Goal: Register for event/course

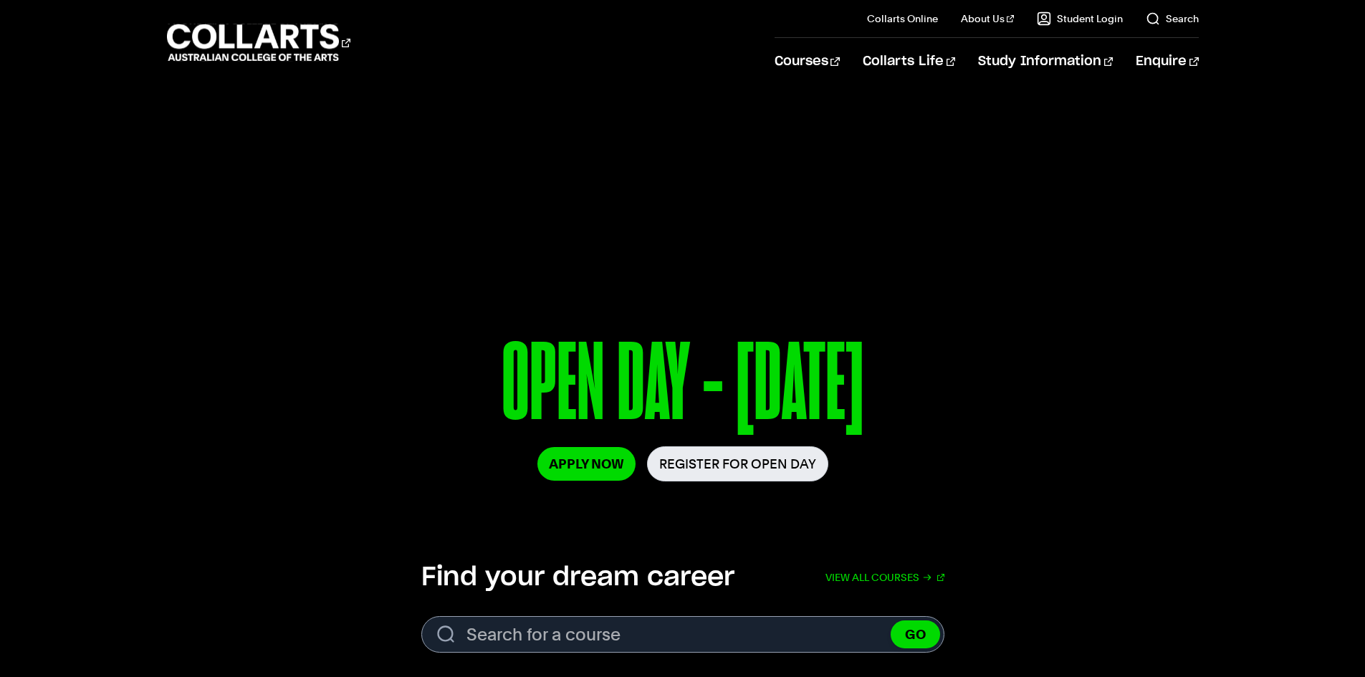
scroll to position [239, 0]
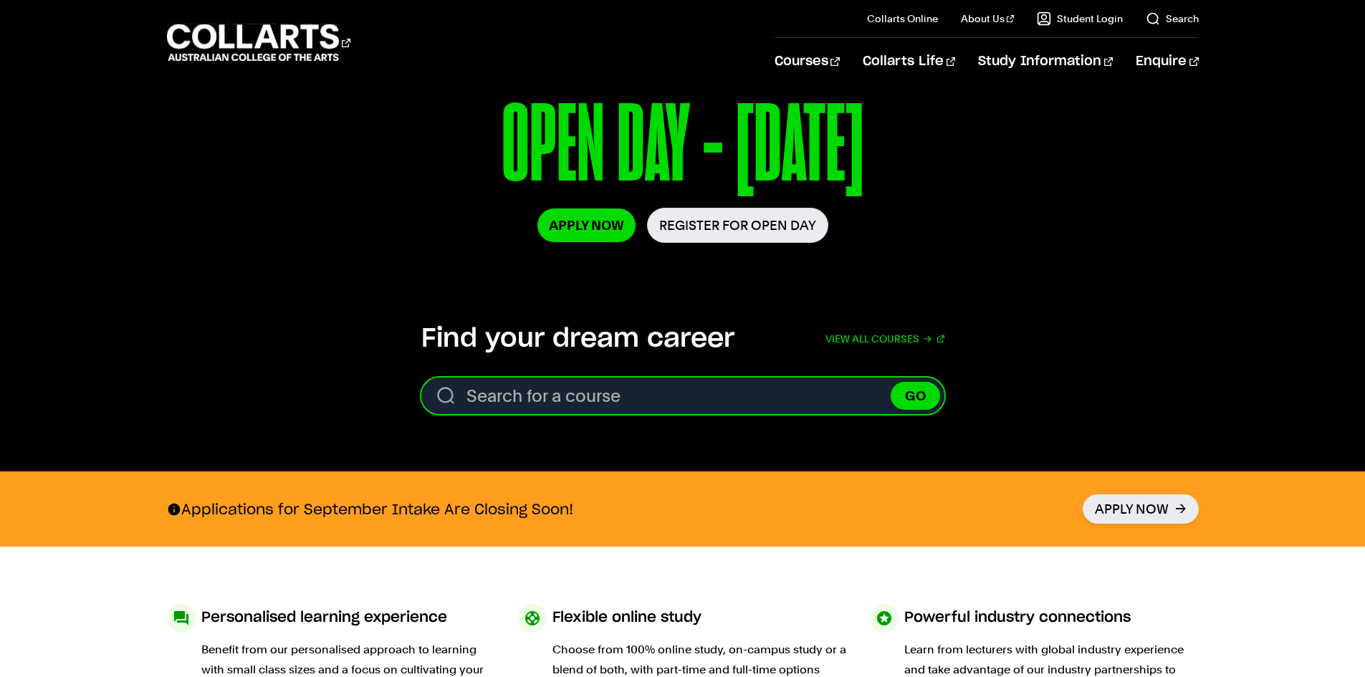
click at [605, 395] on input "Search for a course" at bounding box center [682, 396] width 523 height 37
type input "Sound production"
click at [890, 382] on button "GO" at bounding box center [914, 396] width 49 height 28
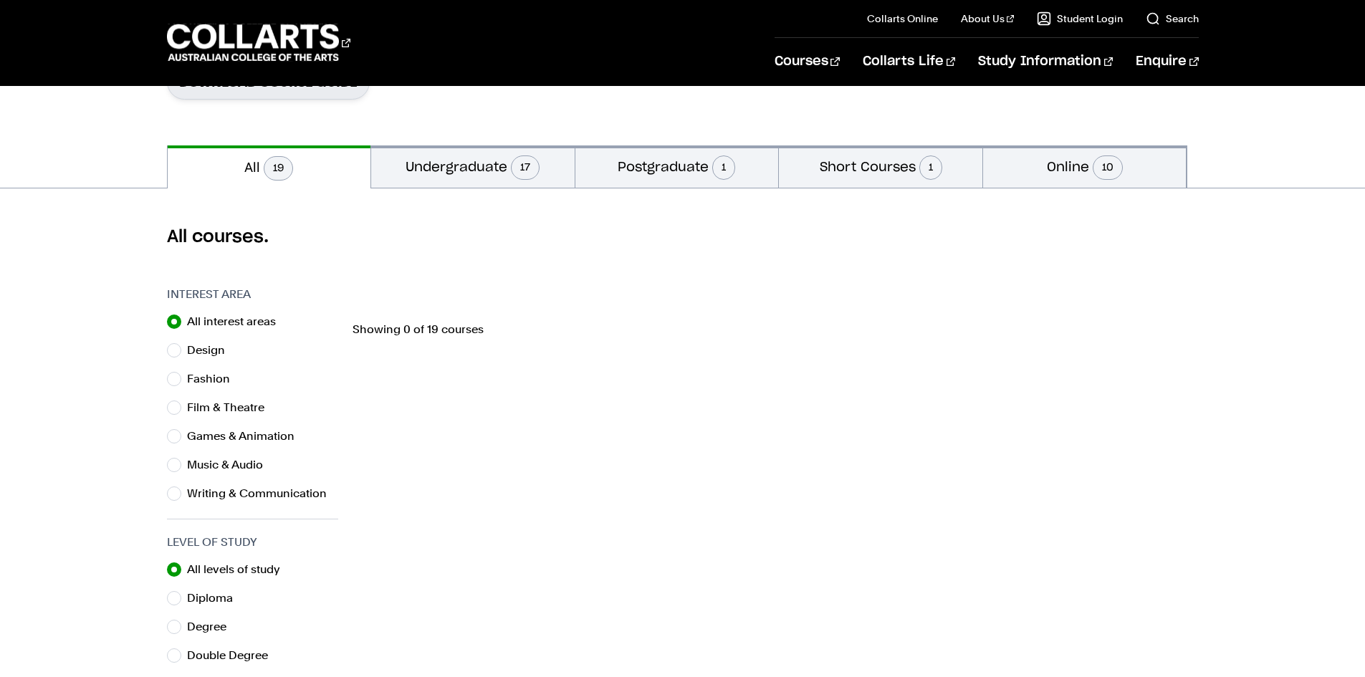
scroll to position [239, 0]
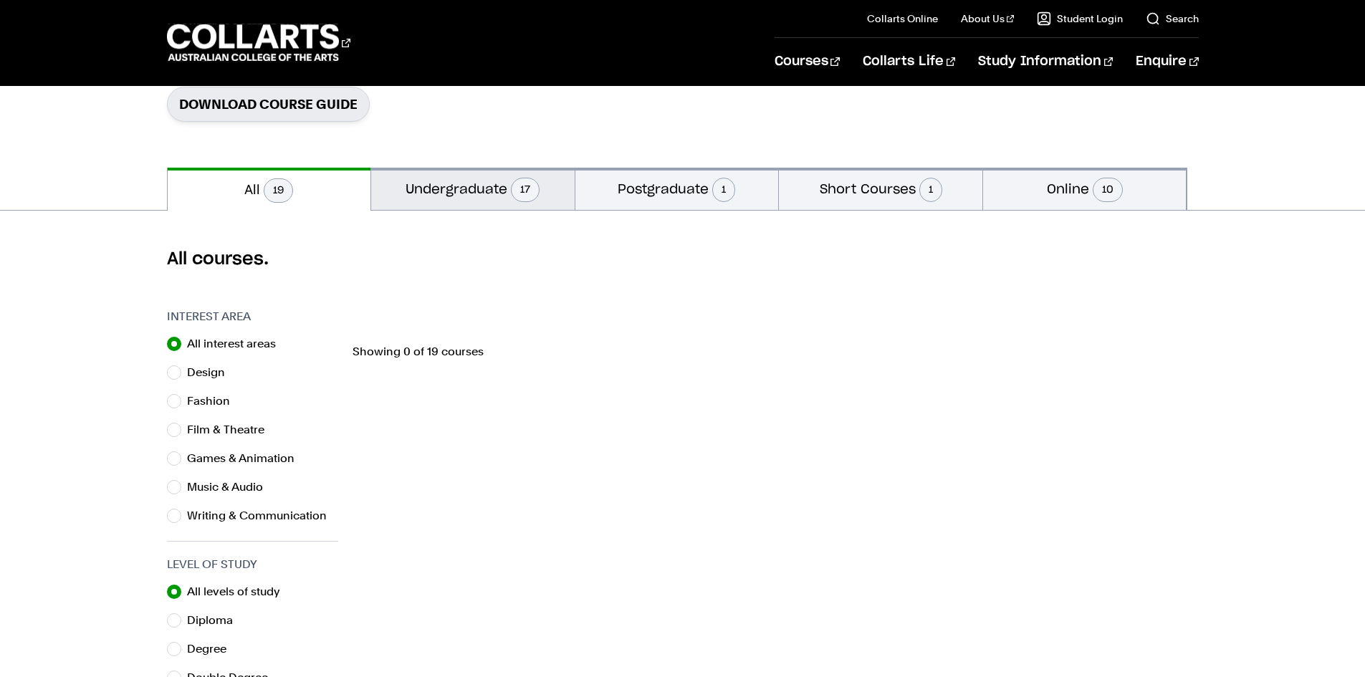
click at [432, 189] on button "Undergraduate 17" at bounding box center [472, 189] width 203 height 42
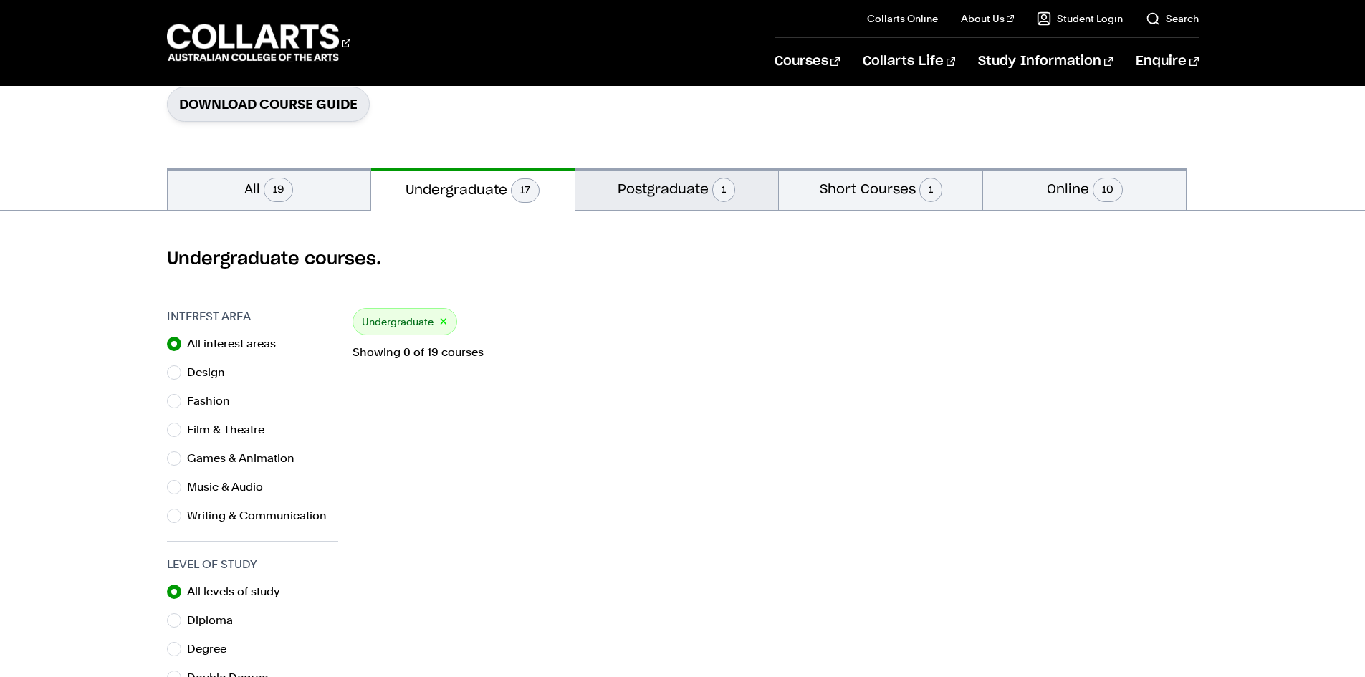
click at [664, 188] on button "Postgraduate 1" at bounding box center [676, 189] width 203 height 42
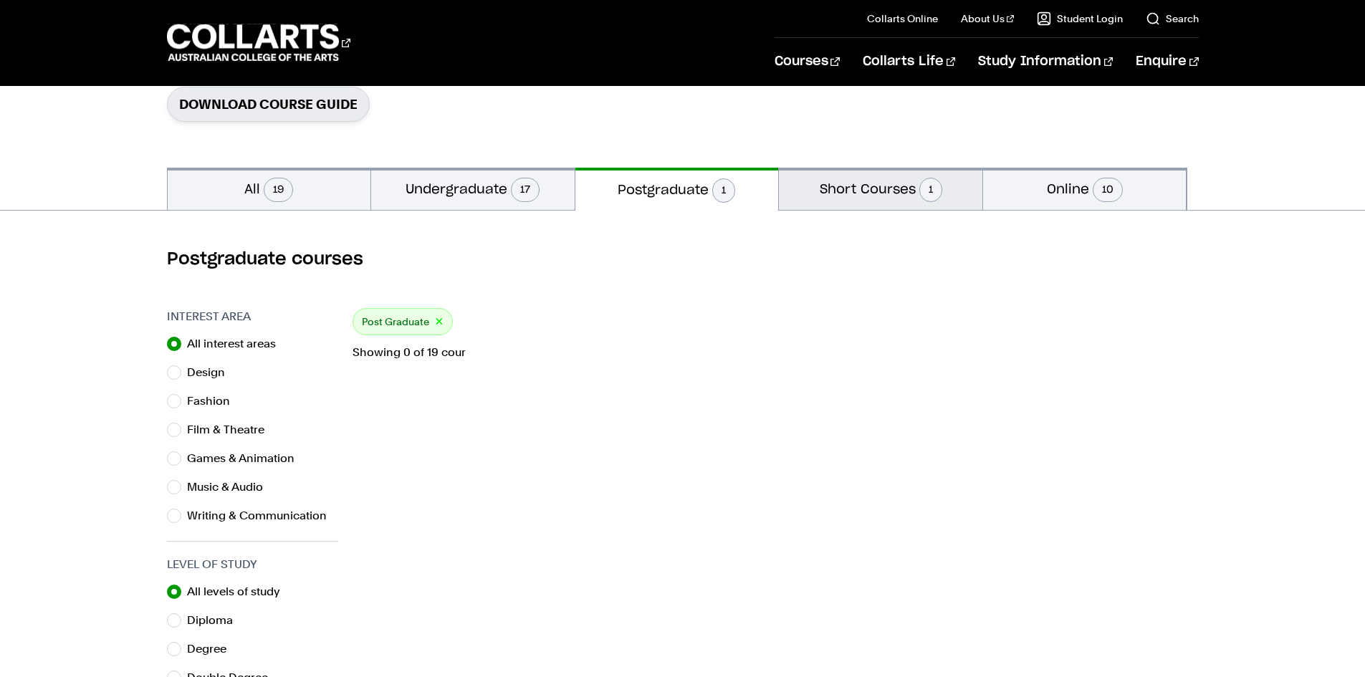
click at [860, 185] on button "Short Courses 1" at bounding box center [880, 189] width 203 height 42
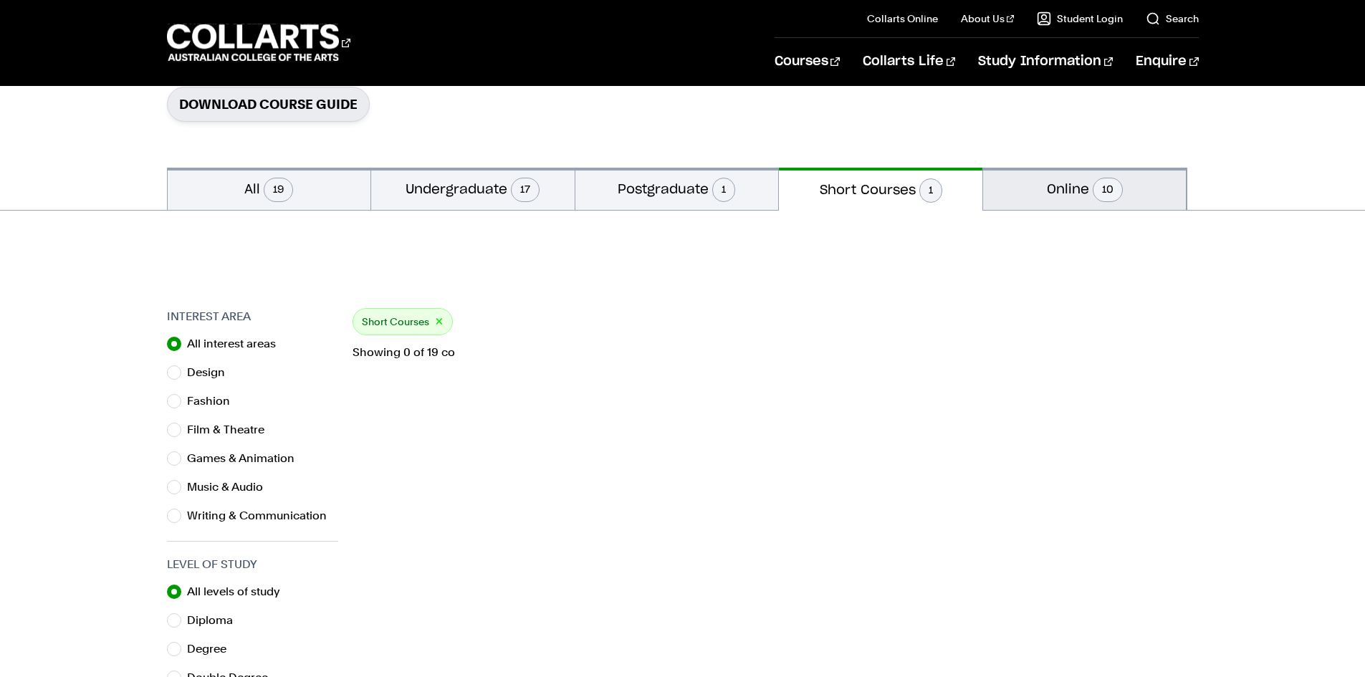
click at [1052, 194] on button "Online 10" at bounding box center [1084, 189] width 203 height 42
radio input "false"
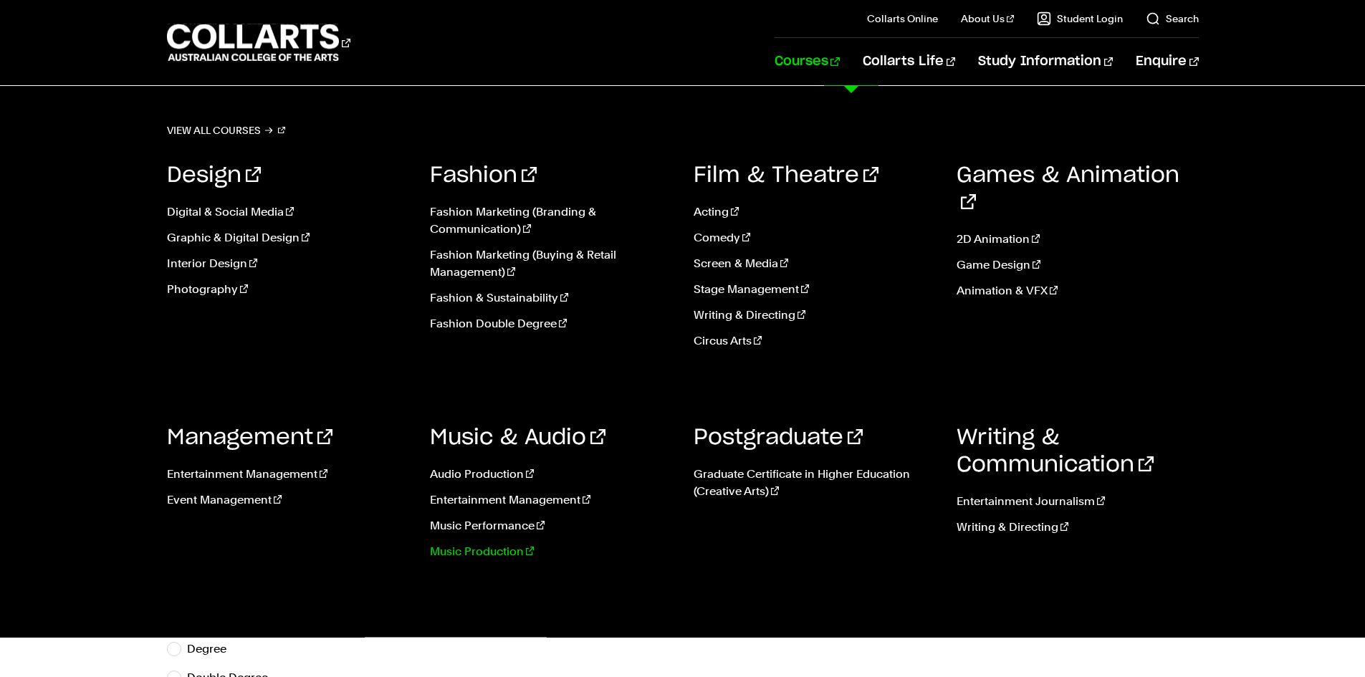
click at [468, 548] on link "Music Production" at bounding box center [551, 551] width 242 height 17
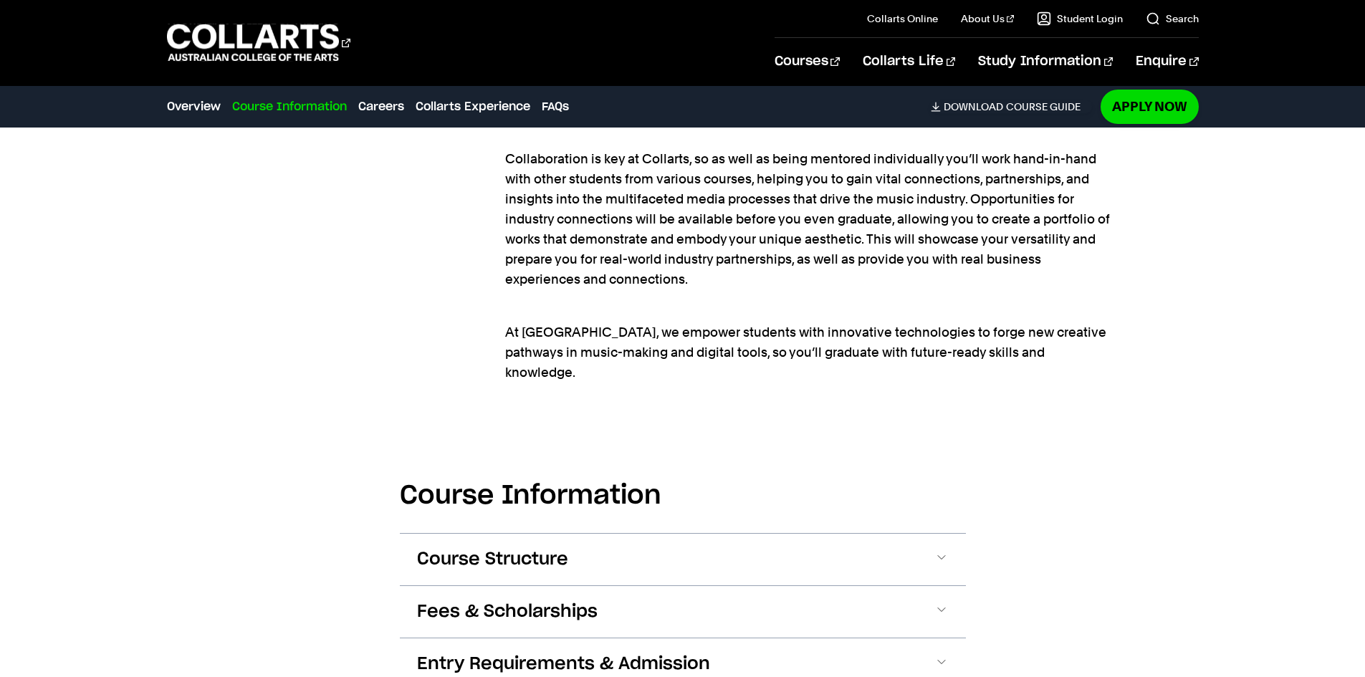
scroll to position [1671, 0]
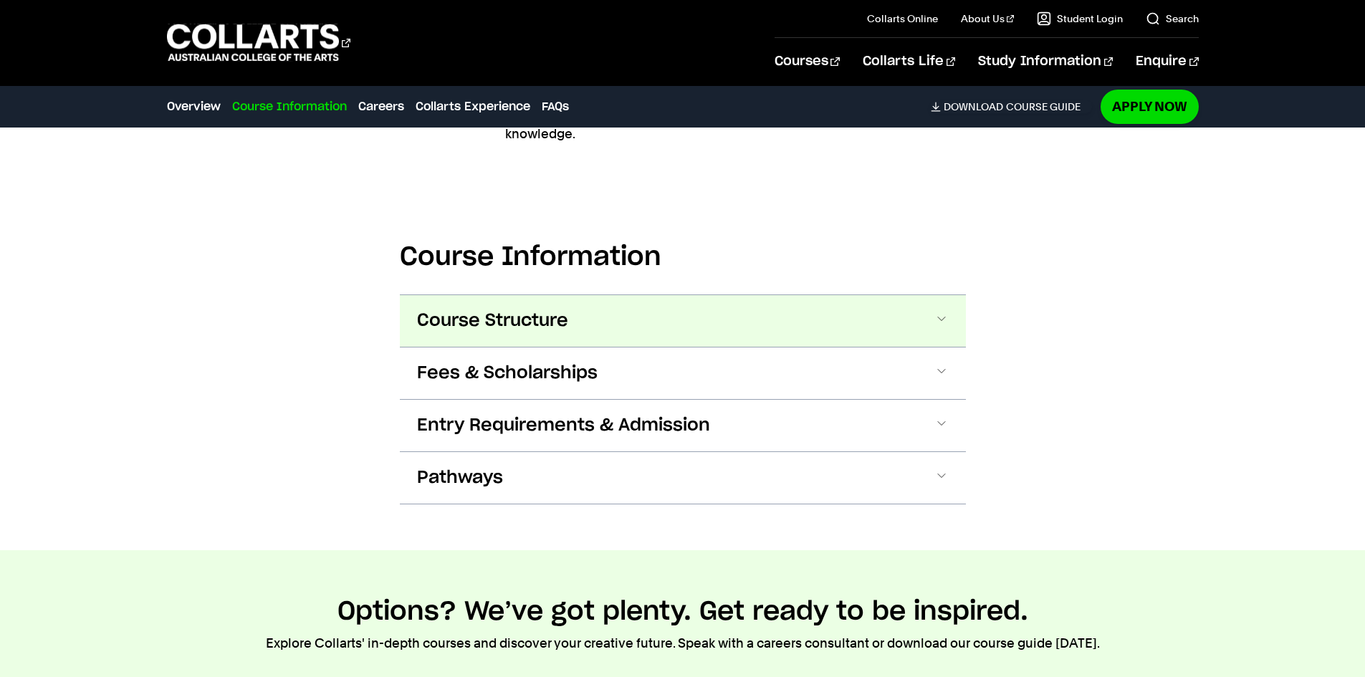
click at [939, 312] on span at bounding box center [941, 321] width 14 height 19
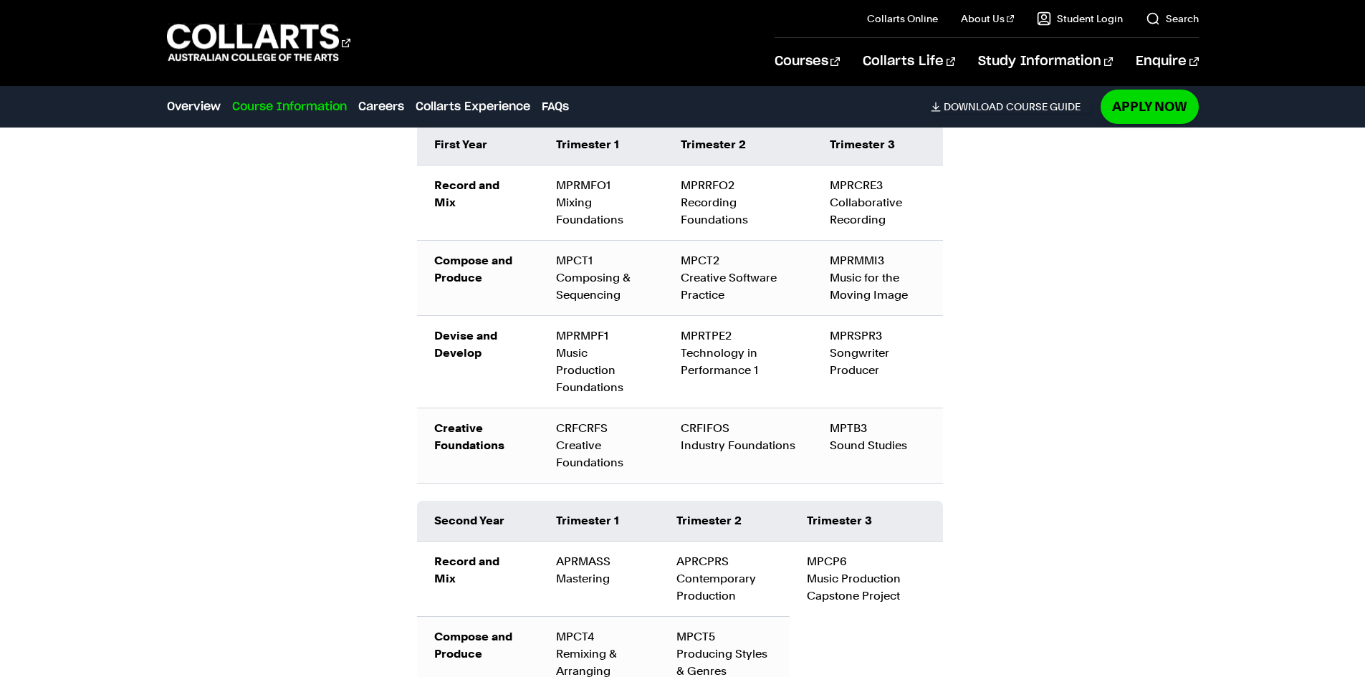
scroll to position [1579, 0]
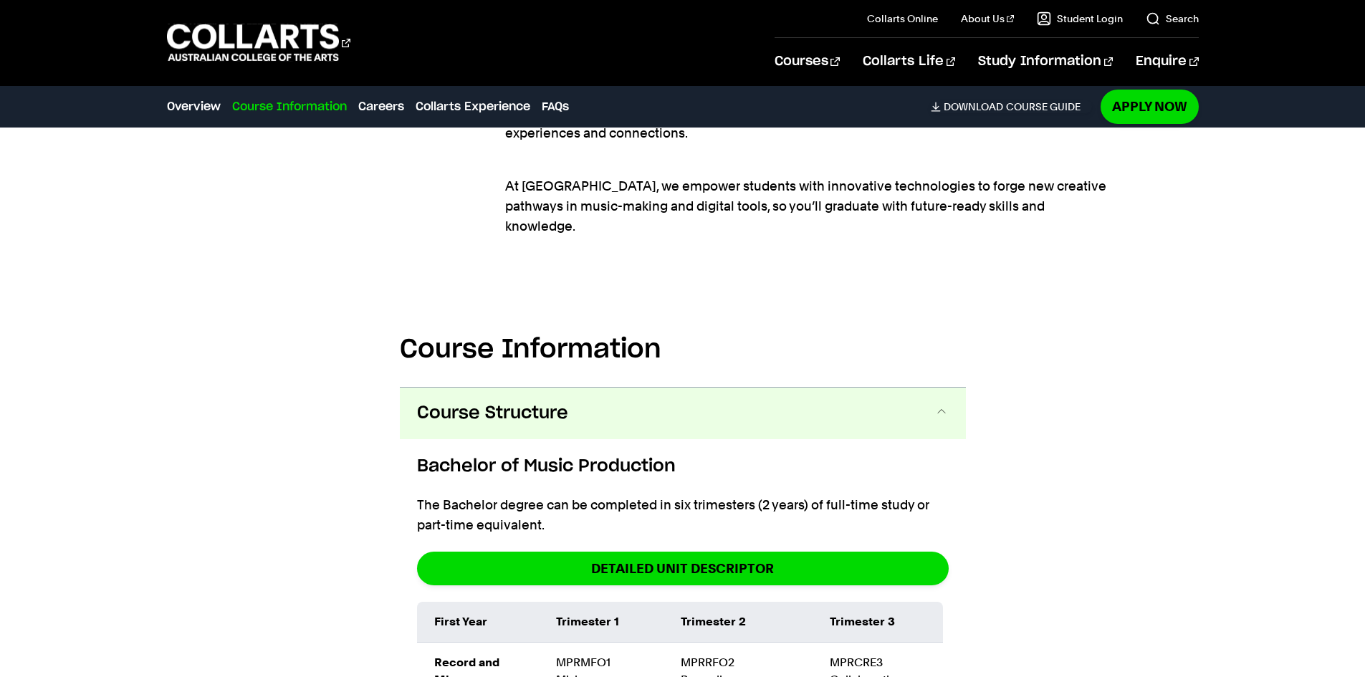
click at [948, 404] on span at bounding box center [941, 413] width 14 height 19
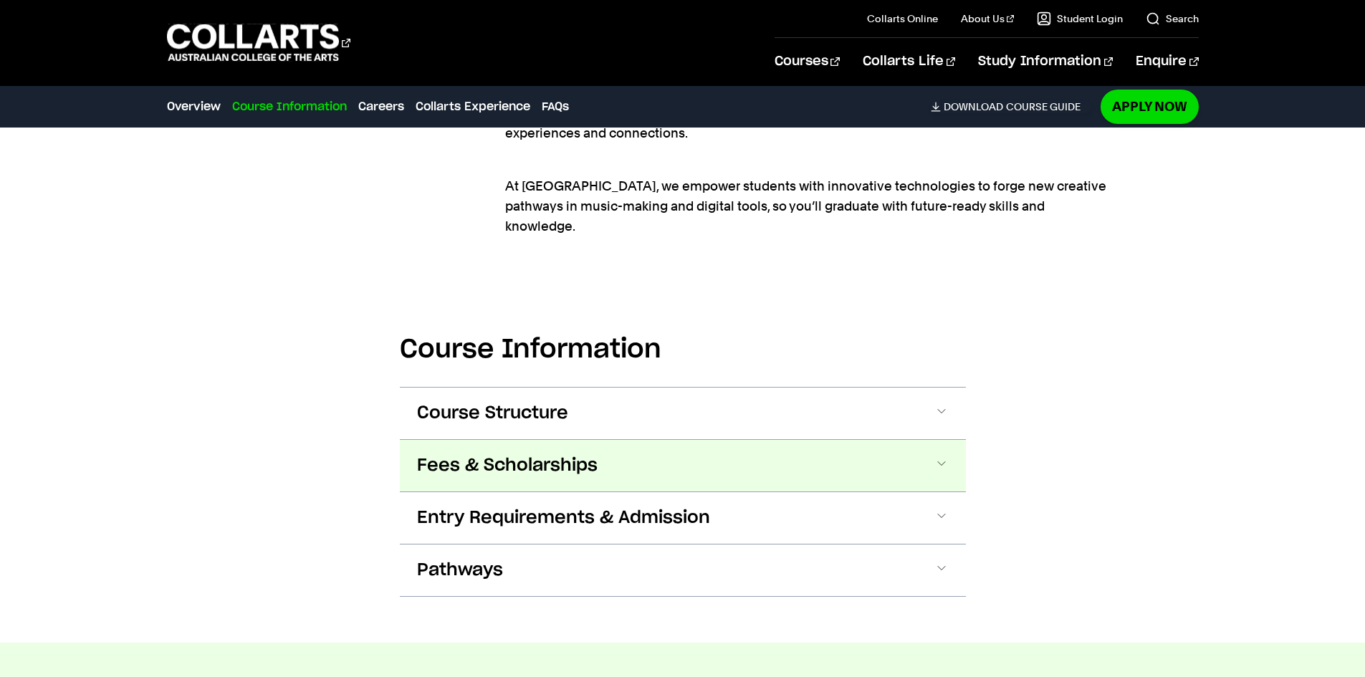
click at [865, 440] on button "Fees & Scholarships" at bounding box center [683, 466] width 566 height 52
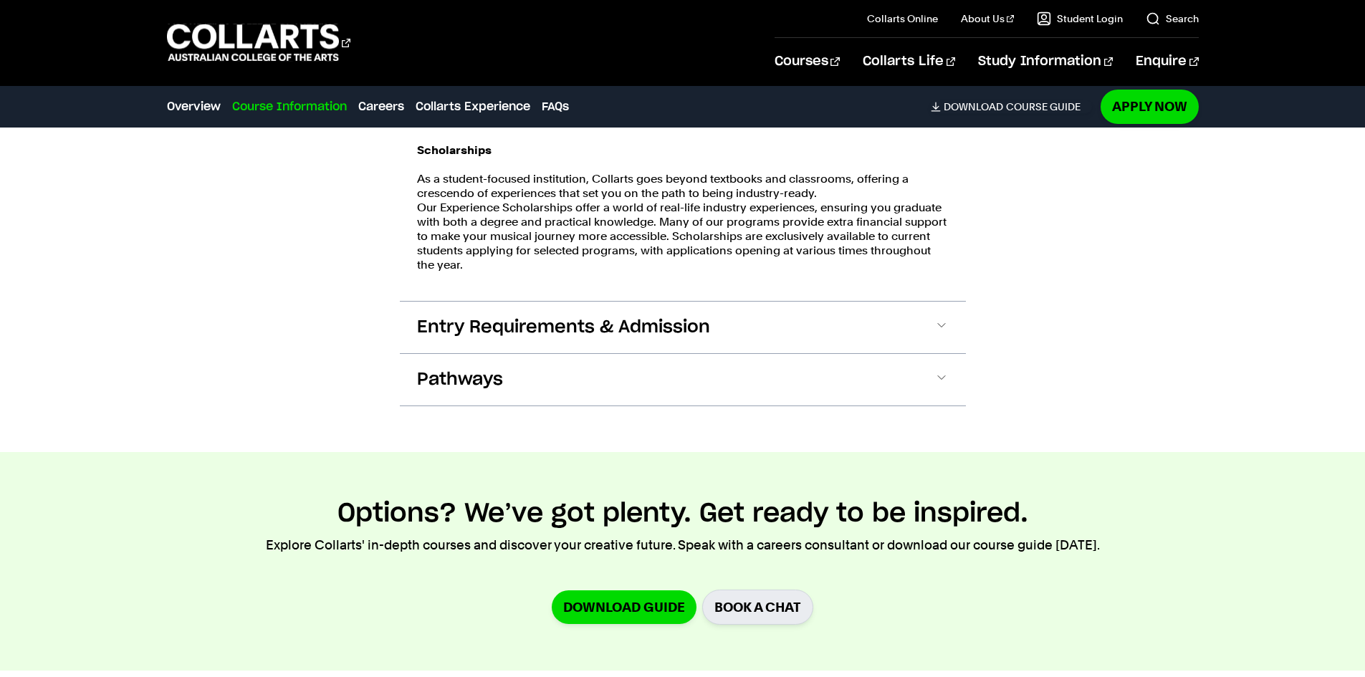
scroll to position [2348, 0]
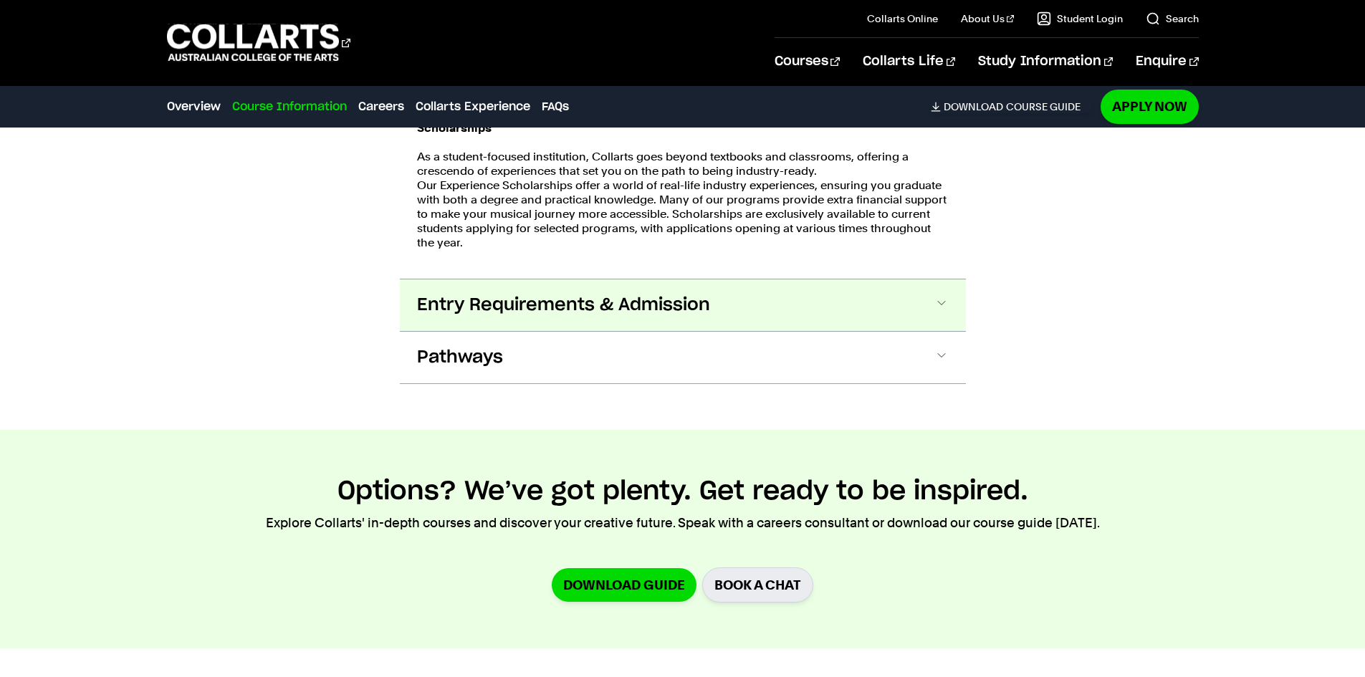
click at [908, 290] on button "Entry Requirements & Admission" at bounding box center [683, 305] width 566 height 52
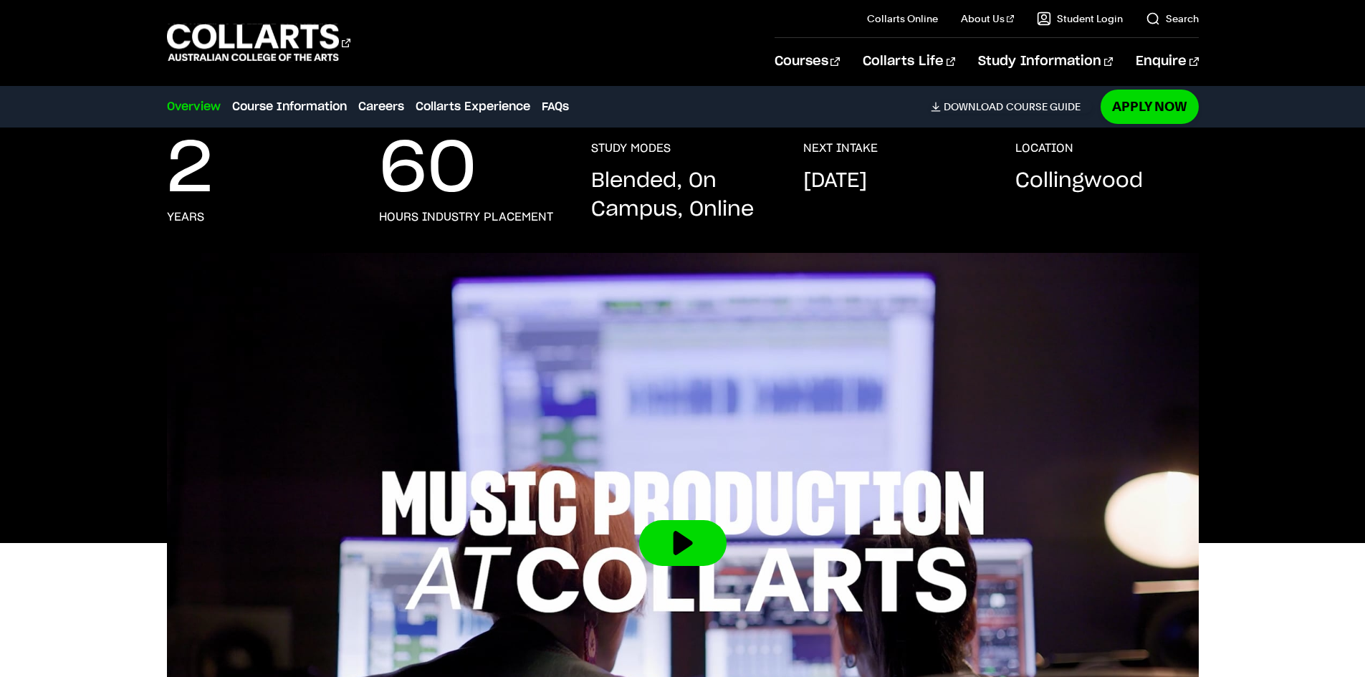
scroll to position [239, 0]
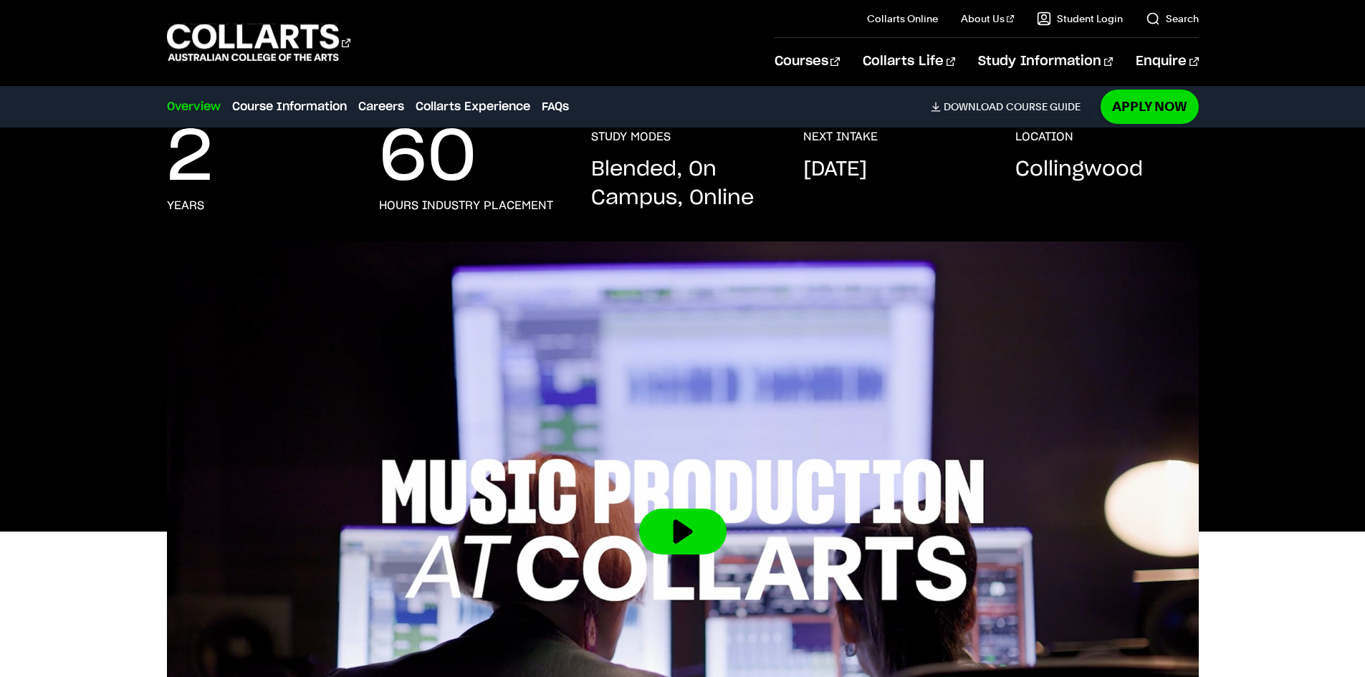
click at [661, 179] on p "Blended, On Campus, Online" at bounding box center [682, 183] width 183 height 57
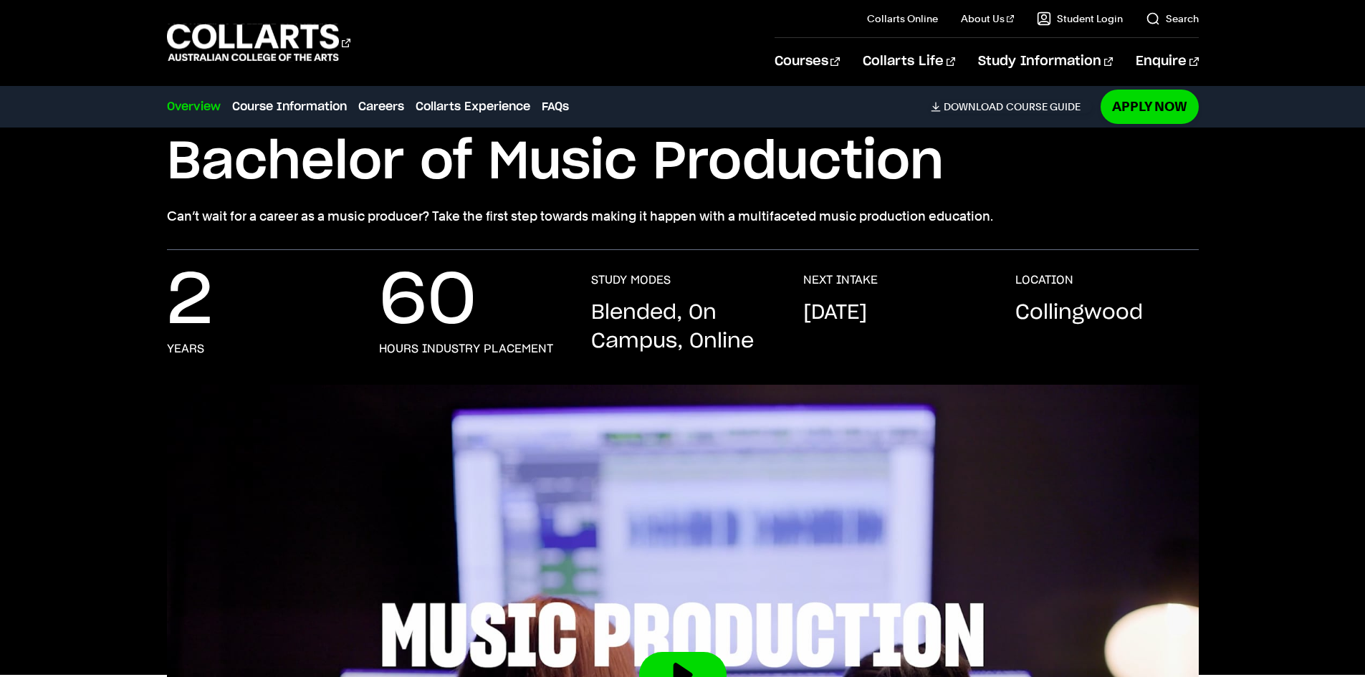
scroll to position [0, 0]
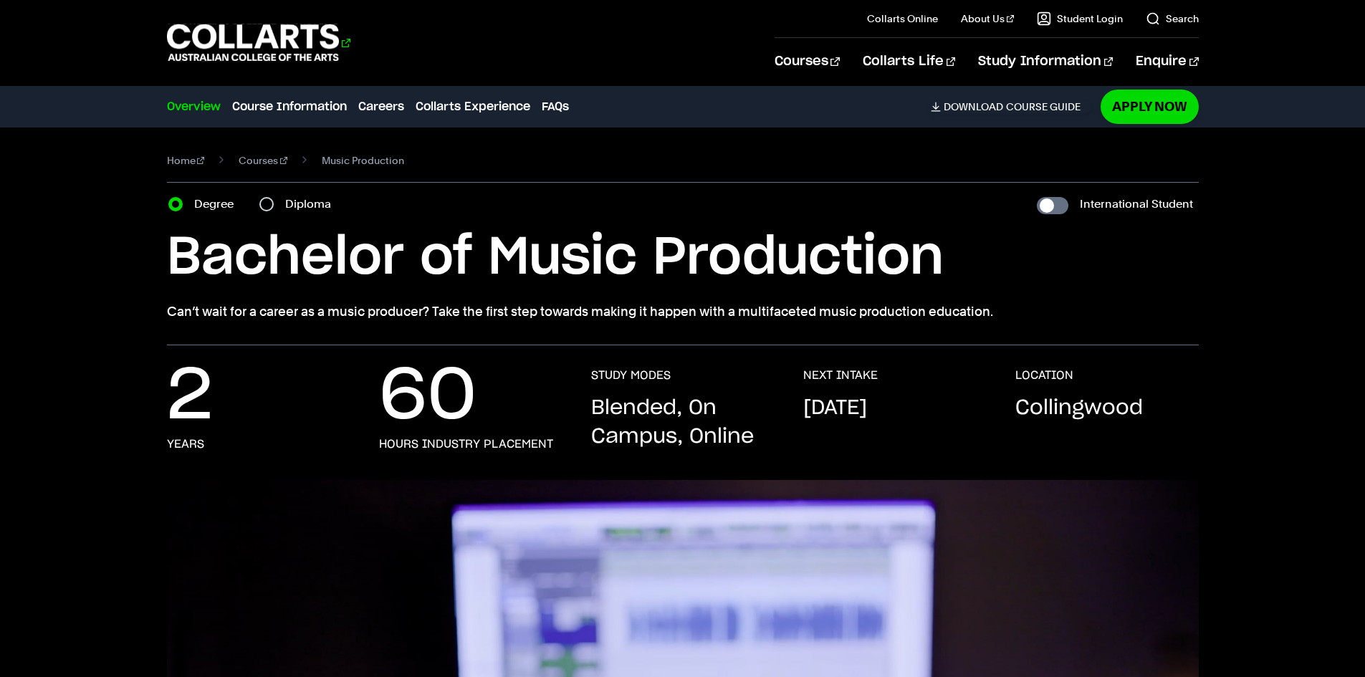
click at [229, 28] on 1 "Go to homepage" at bounding box center [253, 42] width 173 height 37
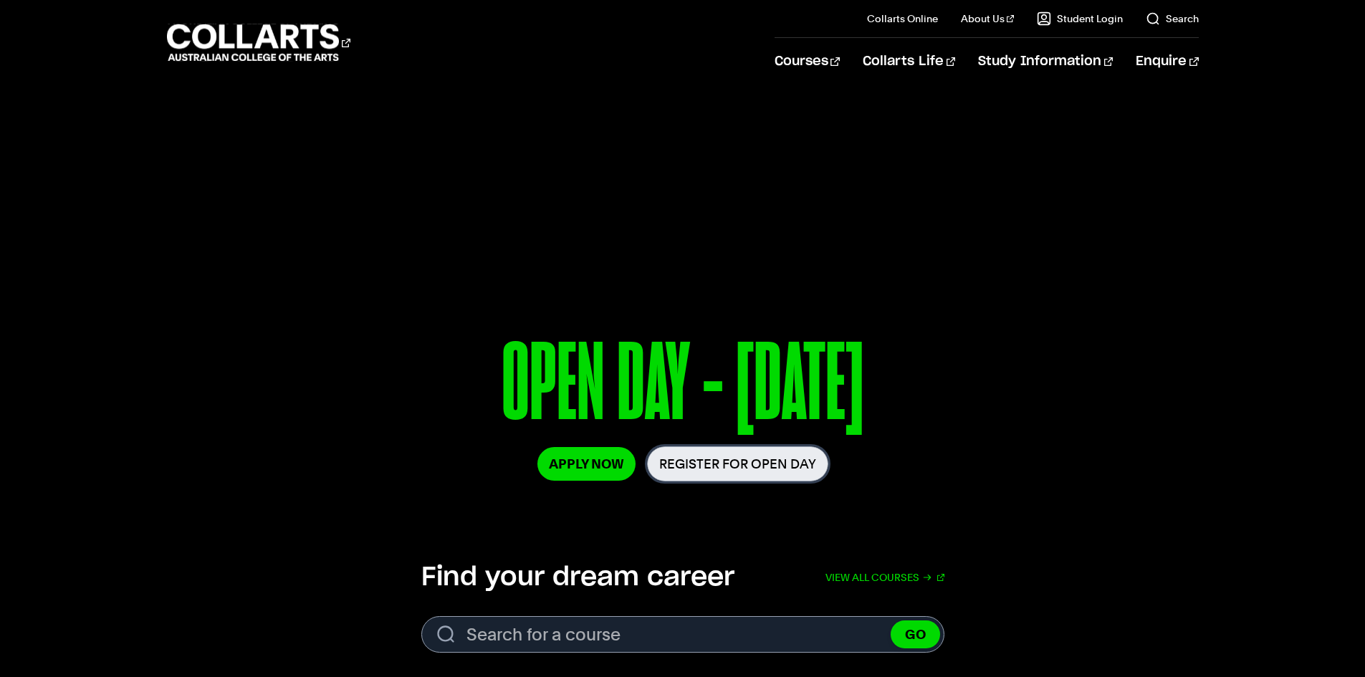
click at [719, 460] on link "Register for Open Day" at bounding box center [737, 463] width 181 height 35
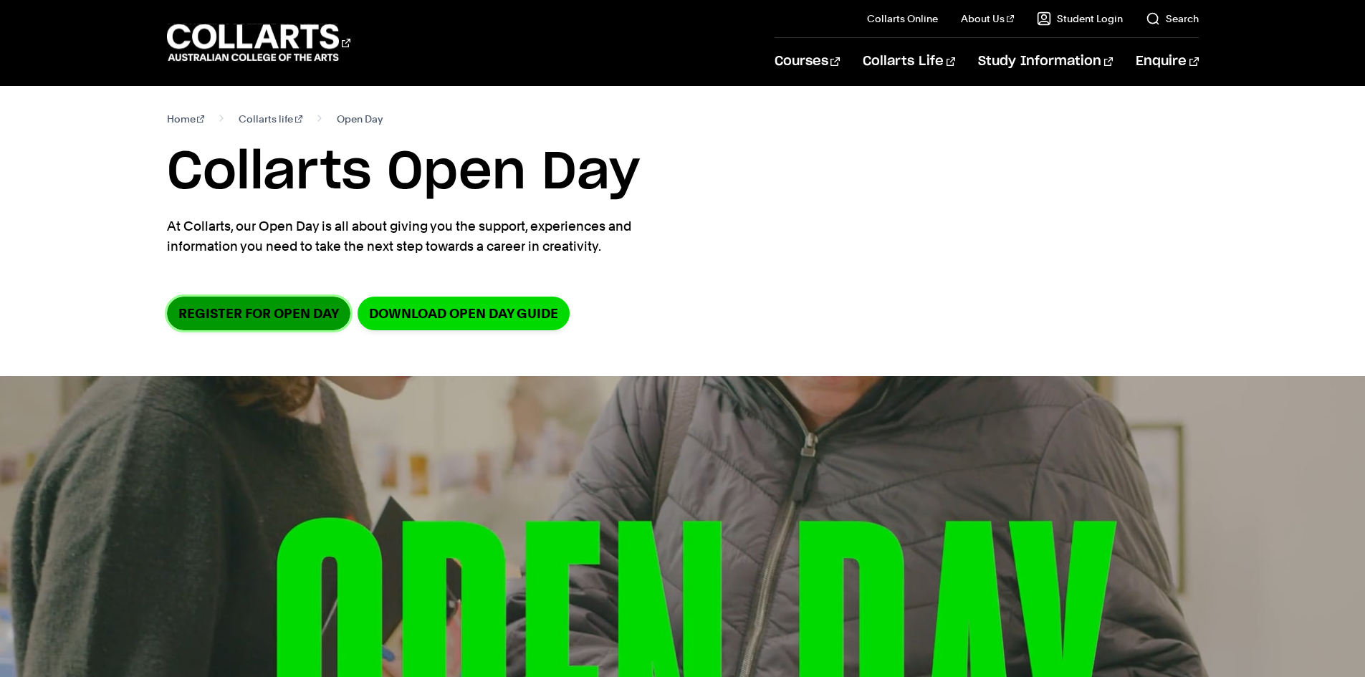
click at [280, 322] on link "Register for Open Day" at bounding box center [258, 314] width 183 height 34
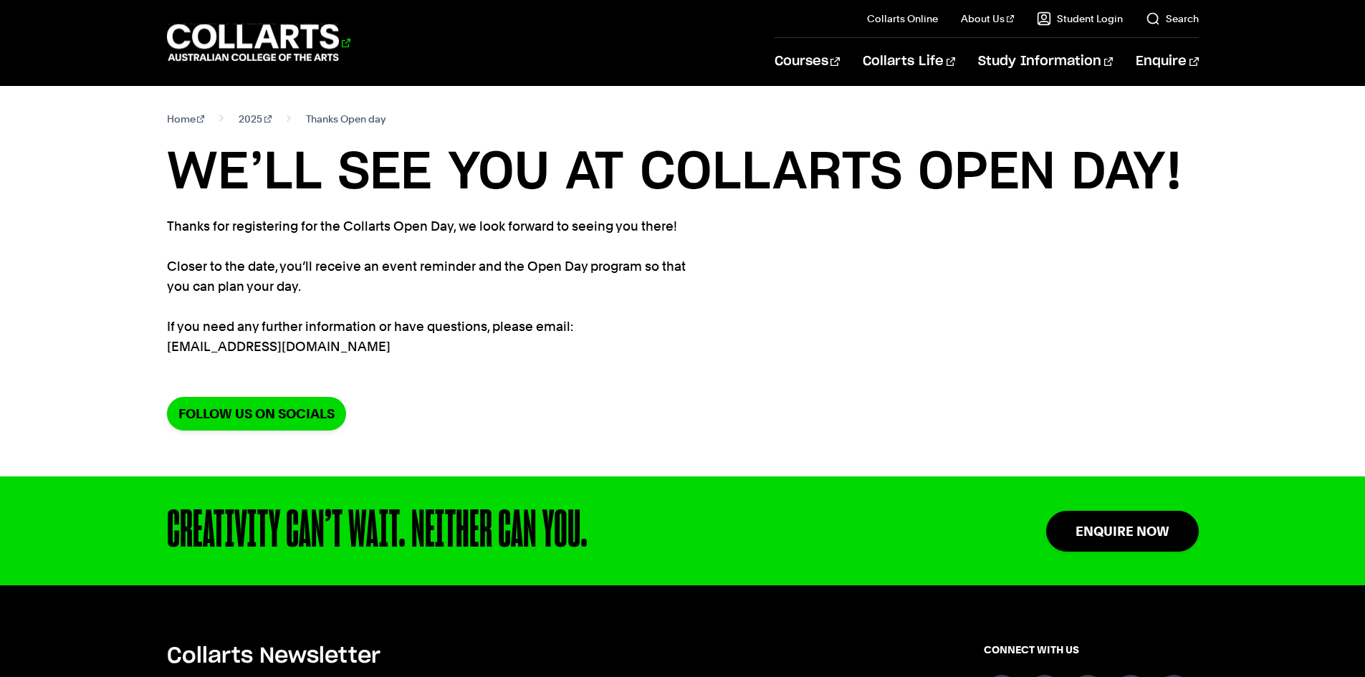
click at [266, 56] on 1 "Go to homepage" at bounding box center [253, 42] width 173 height 37
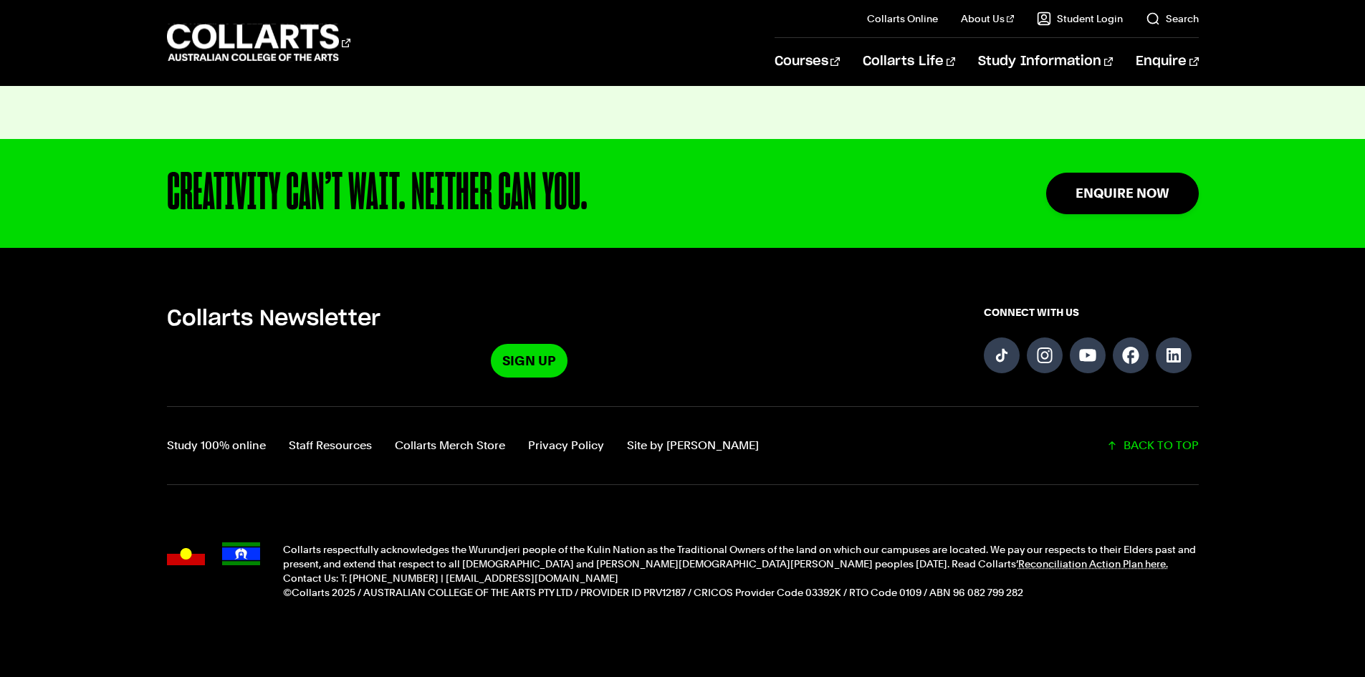
scroll to position [3795, 0]
